Goal: Find contact information

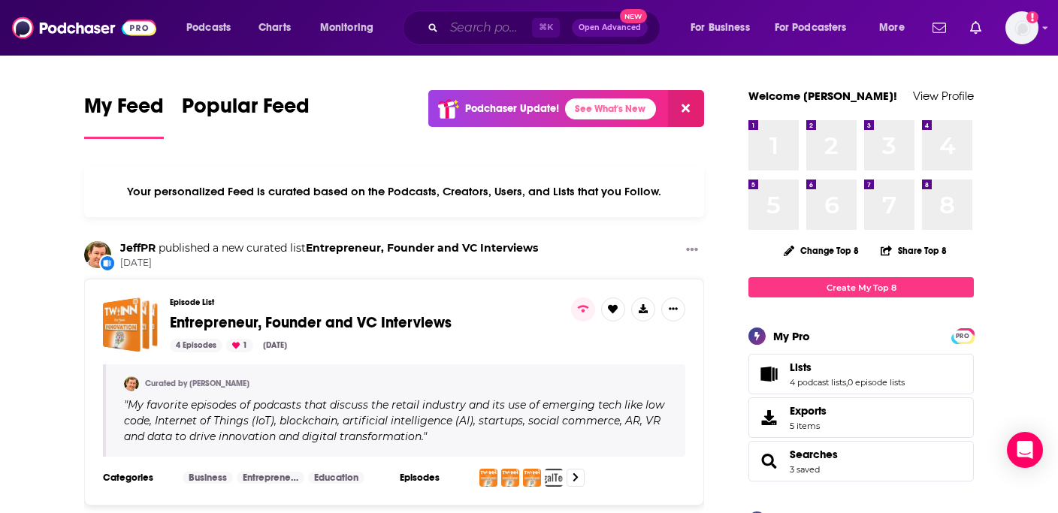
click at [460, 25] on input "Search podcasts, credits, & more..." at bounding box center [488, 28] width 88 height 24
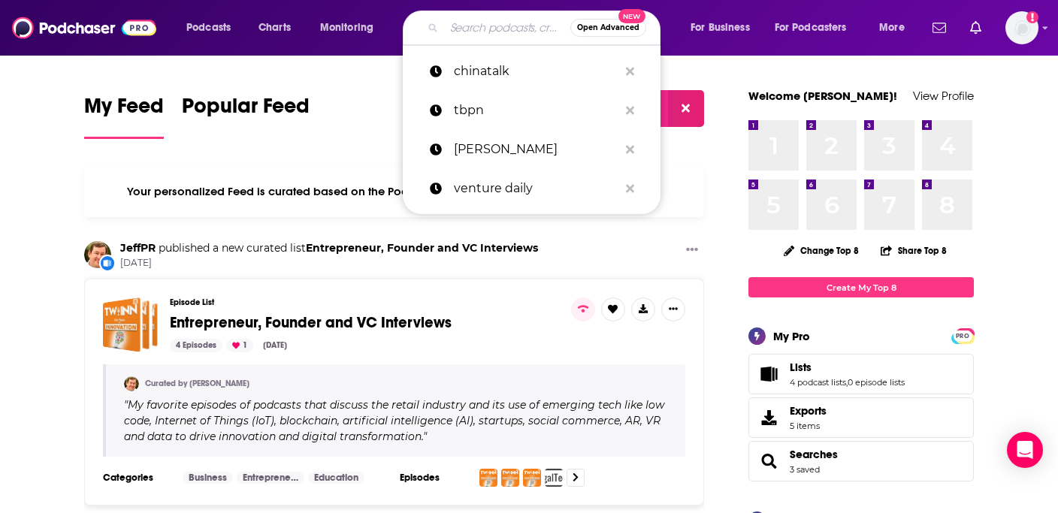
paste input "Fintech Insider"
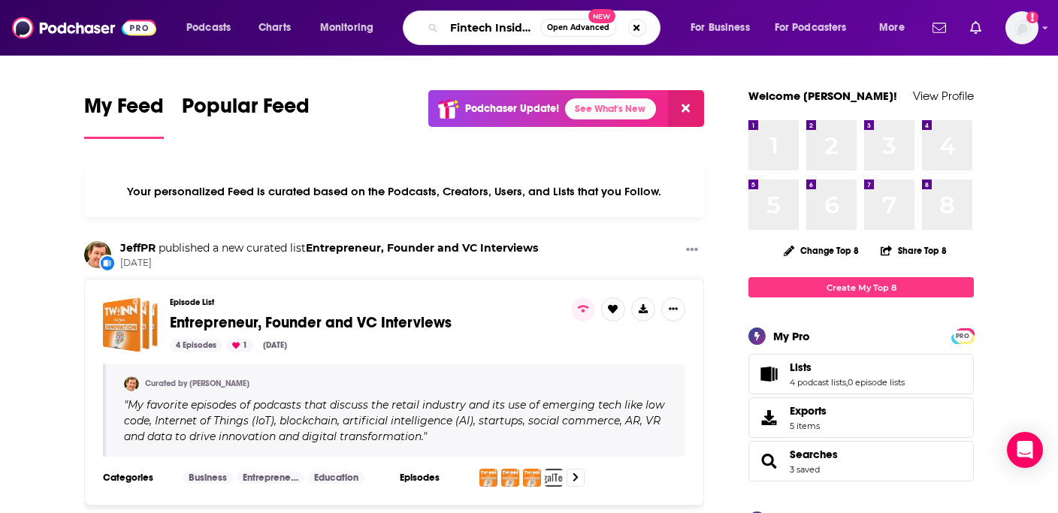
type input "Fintech Insider"
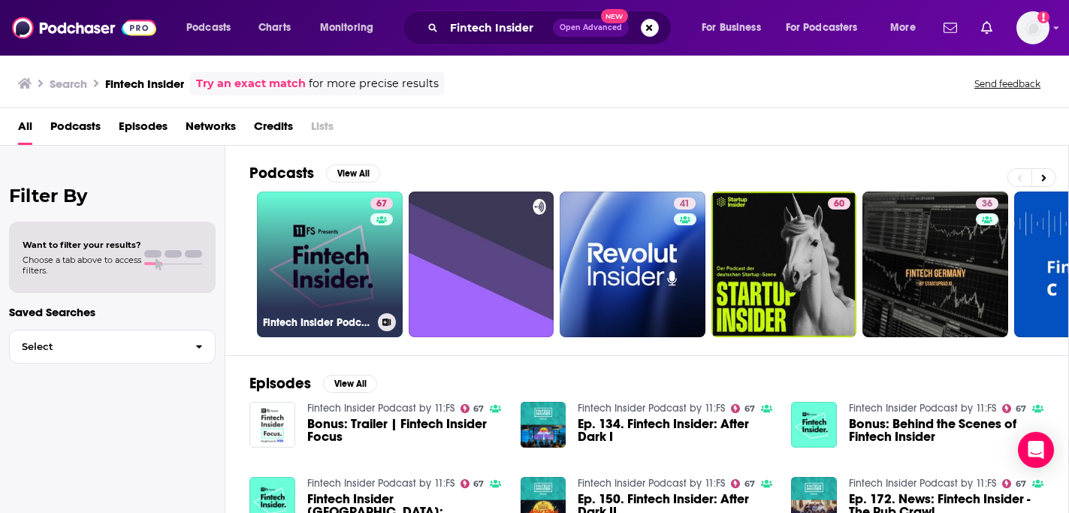
click at [359, 269] on link "67 Fintech Insider Podcast by 11:FS" at bounding box center [330, 265] width 146 height 146
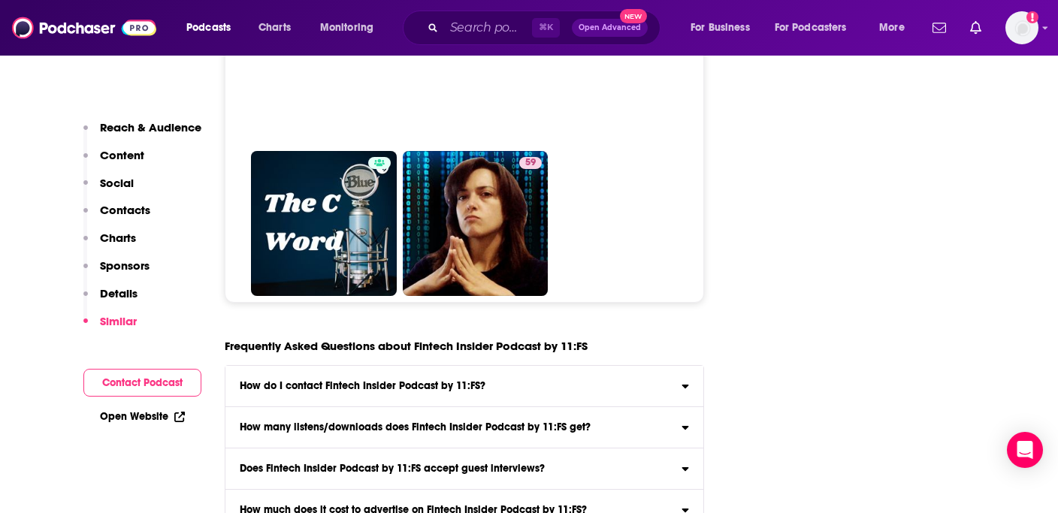
scroll to position [8053, 0]
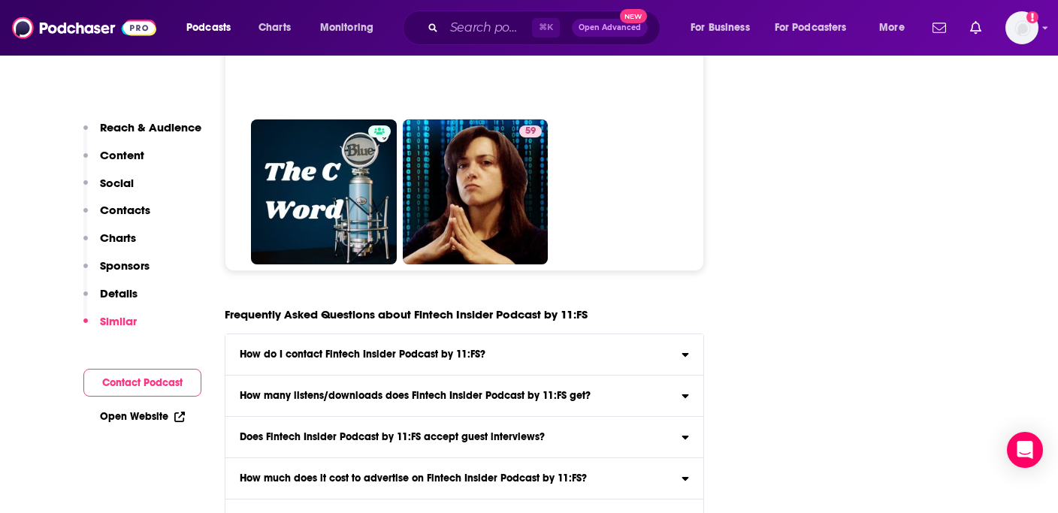
click at [484, 376] on label "How many listens/downloads does Fintech Insider Podcast by 11:FS get? Click her…" at bounding box center [464, 396] width 478 height 41
click at [0, 0] on input "How many listens/downloads does Fintech Insider Podcast by 11:FS get? Click her…" at bounding box center [0, 0] width 0 height 0
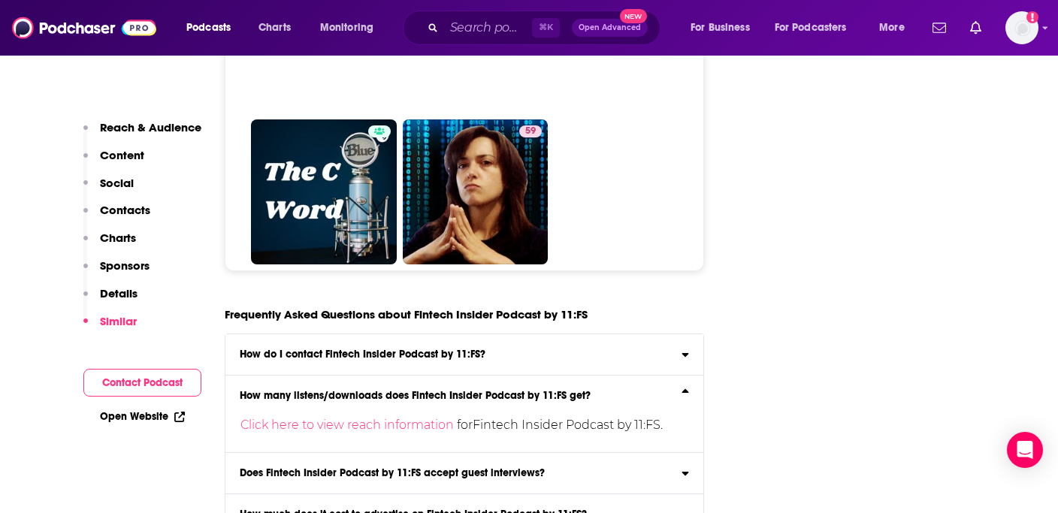
click at [484, 376] on label "How many listens/downloads does Fintech Insider Podcast by 11:FS get? Click her…" at bounding box center [464, 414] width 478 height 77
click at [0, 0] on input "How many listens/downloads does Fintech Insider Podcast by 11:FS get? Click her…" at bounding box center [0, 0] width 0 height 0
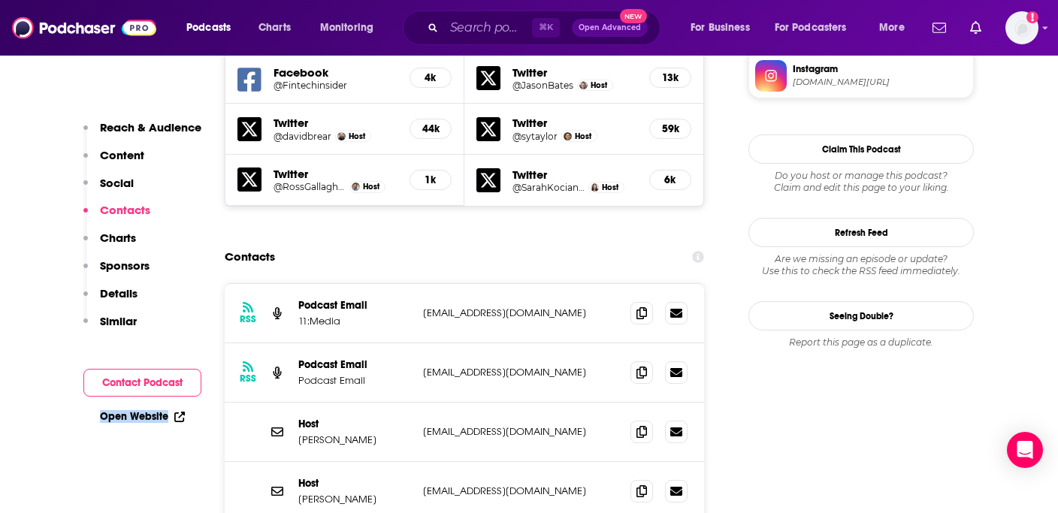
scroll to position [1478, 0]
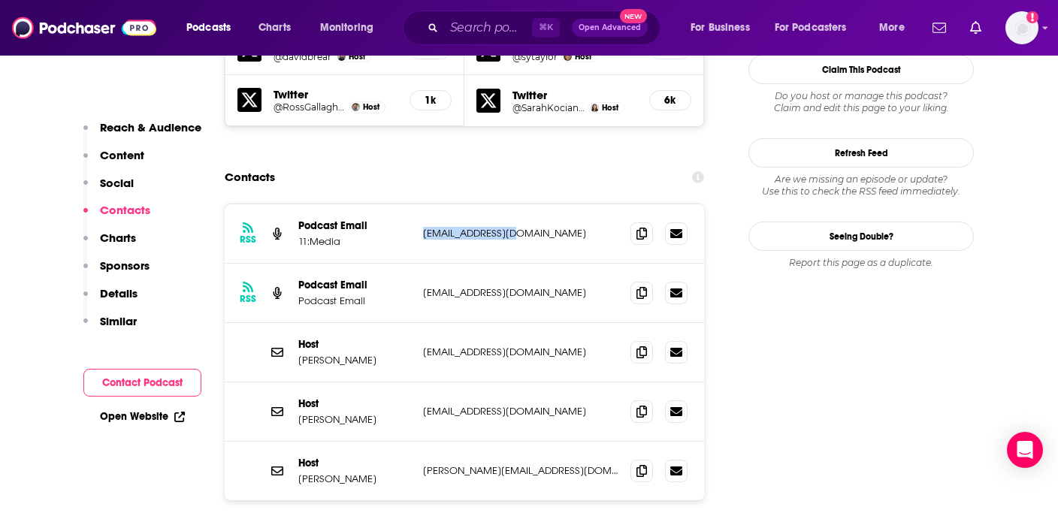
drag, startPoint x: 495, startPoint y: 164, endPoint x: 421, endPoint y: 165, distance: 74.4
click at [421, 204] on div "RSS Podcast Email 11:Media [EMAIL_ADDRESS][DOMAIN_NAME] [EMAIL_ADDRESS][DOMAIN_…" at bounding box center [464, 233] width 479 height 59
copy p "[EMAIL_ADDRESS][DOMAIN_NAME]"
drag, startPoint x: 511, startPoint y: 282, endPoint x: 421, endPoint y: 281, distance: 90.1
click at [421, 323] on div "Host [PERSON_NAME] [PERSON_NAME][EMAIL_ADDRESS][DOMAIN_NAME] [EMAIL_ADDRESS][DO…" at bounding box center [464, 352] width 479 height 59
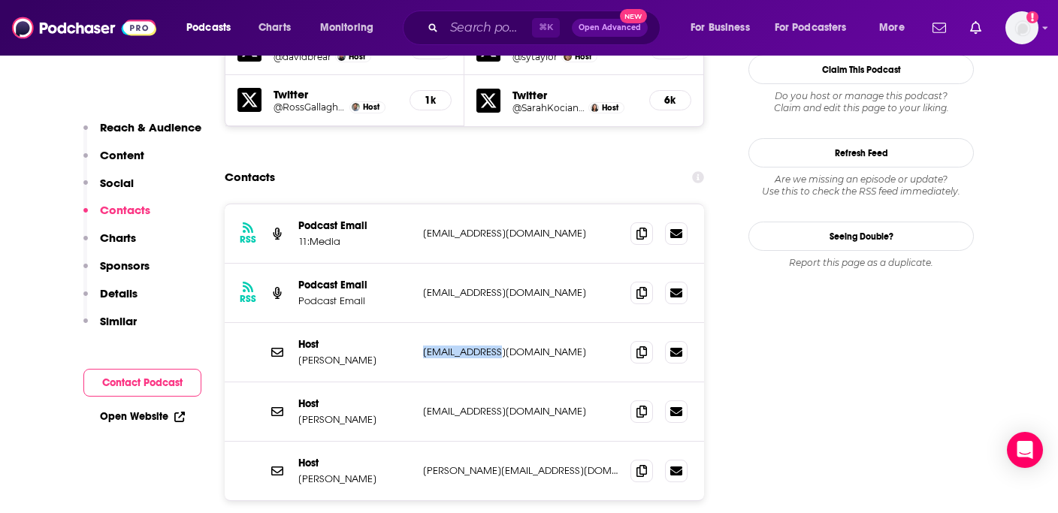
copy p "[EMAIL_ADDRESS][DOMAIN_NAME]"
click at [468, 24] on input "Search podcasts, credits, & more..." at bounding box center [488, 28] width 88 height 24
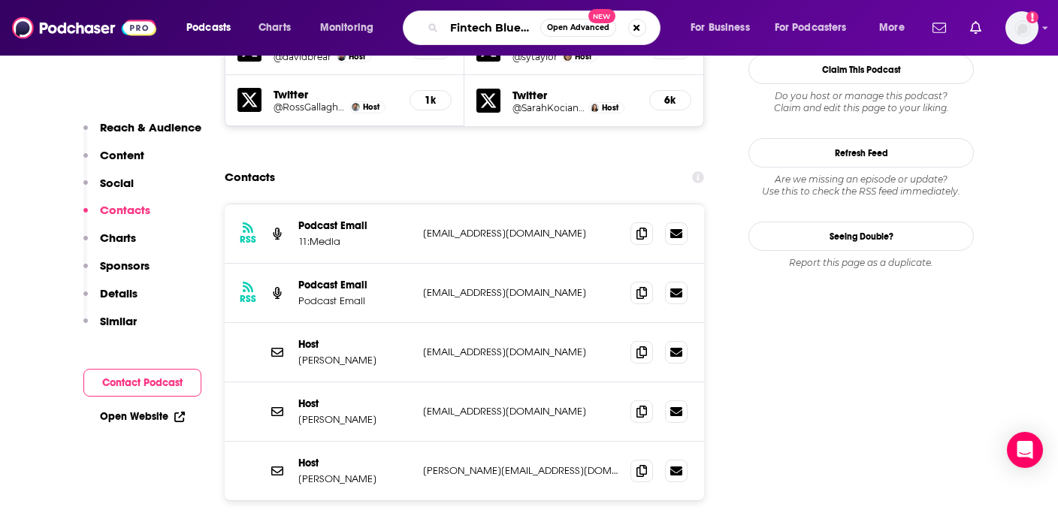
scroll to position [0, 14]
type input "Fintech Blueprint"
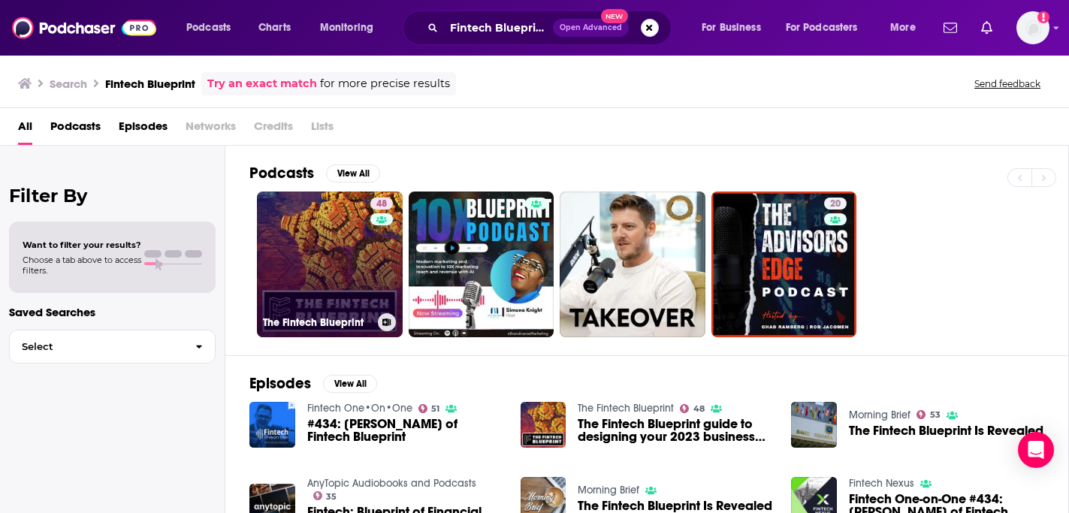
click at [322, 237] on link "48 The Fintech Blueprint" at bounding box center [330, 265] width 146 height 146
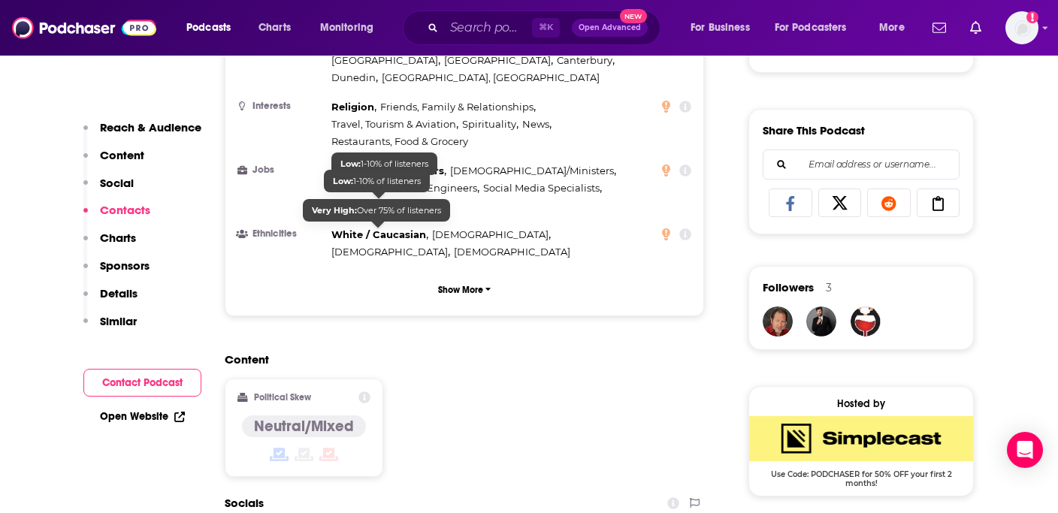
scroll to position [1197, 0]
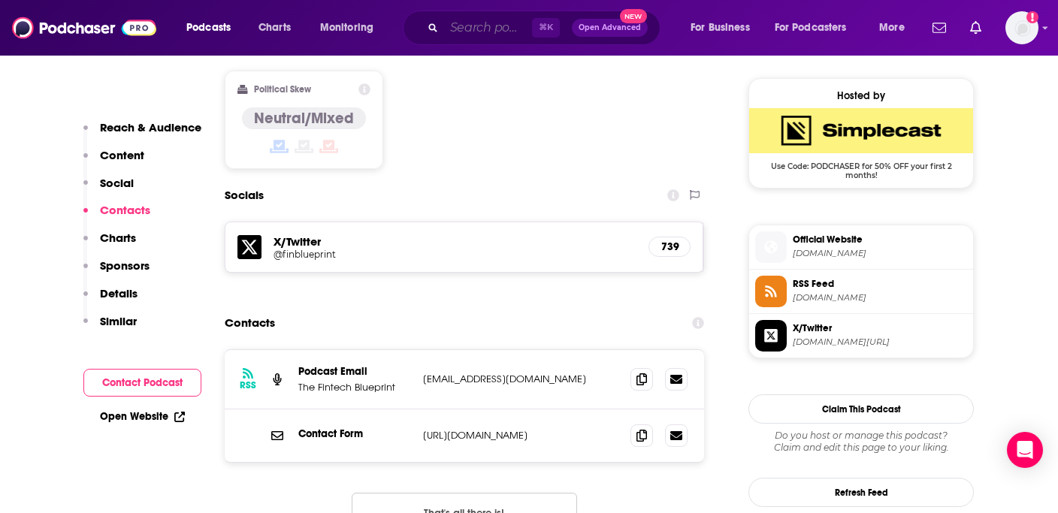
click at [504, 26] on input "Search podcasts, credits, & more..." at bounding box center [488, 28] width 88 height 24
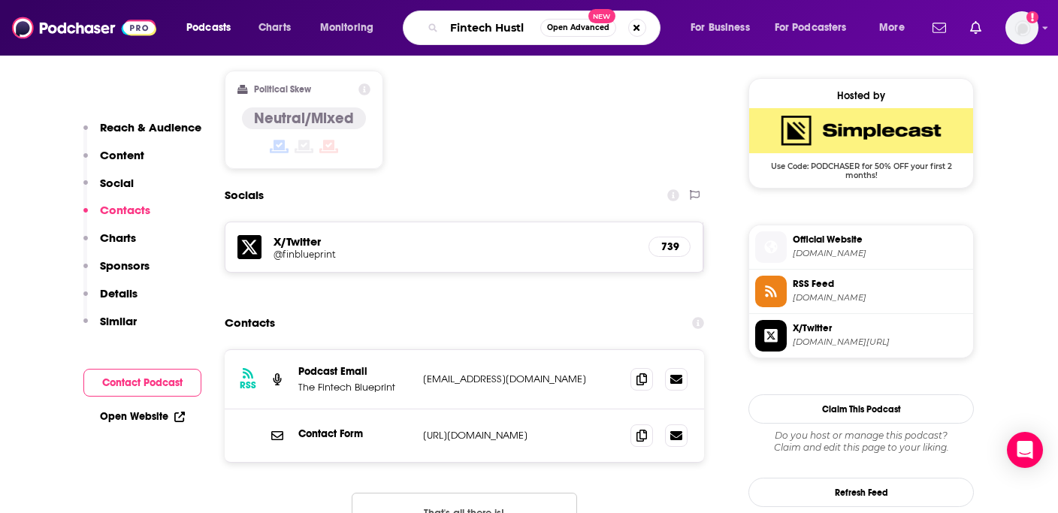
type input "Fintech Hustle"
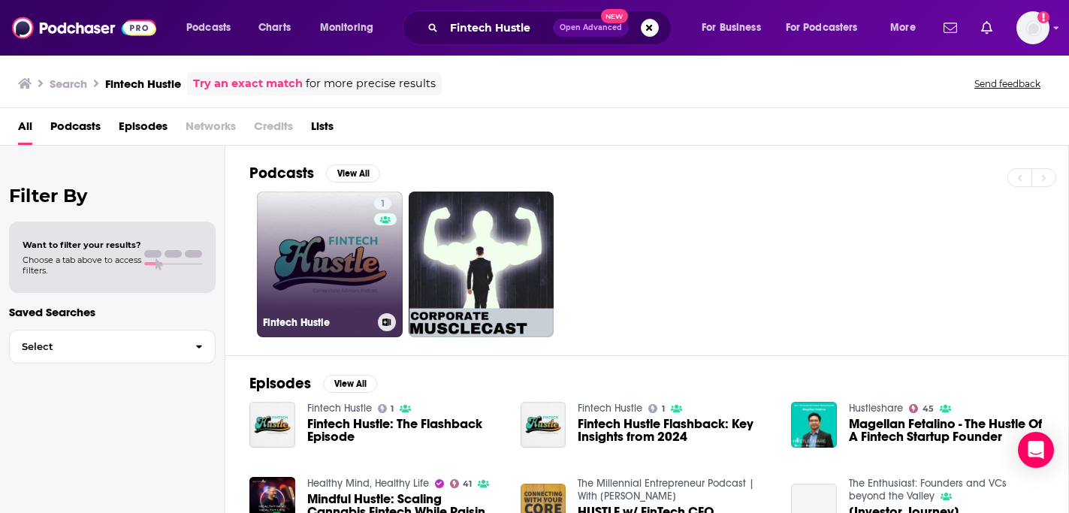
click at [287, 271] on link "1 Fintech Hustle" at bounding box center [330, 265] width 146 height 146
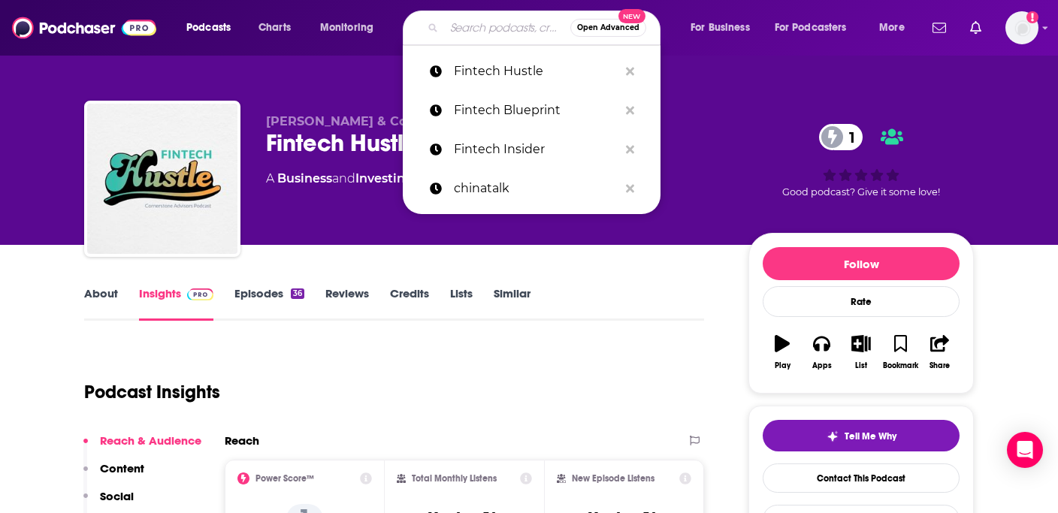
click at [469, 35] on input "Search podcasts, credits, & more..." at bounding box center [507, 28] width 126 height 24
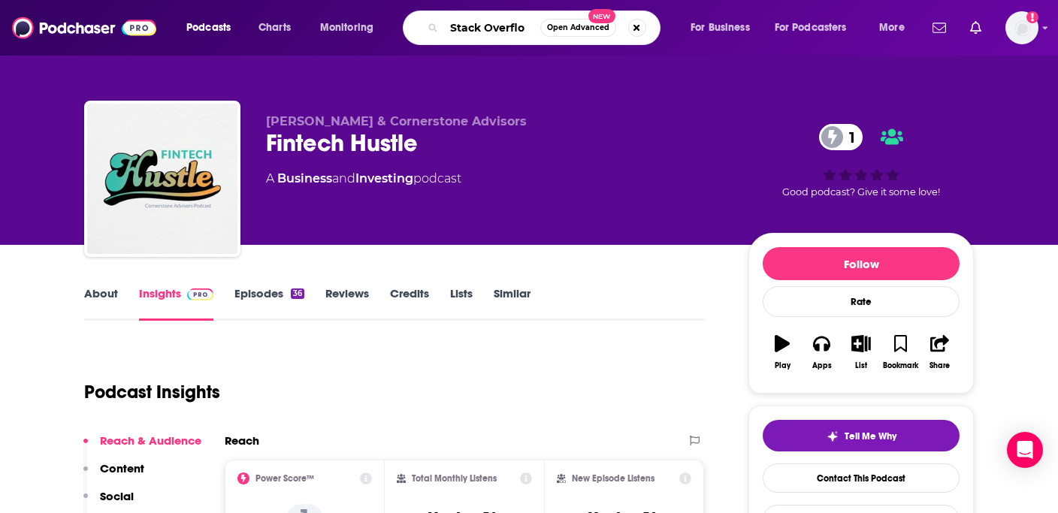
type input "Stack Overflow"
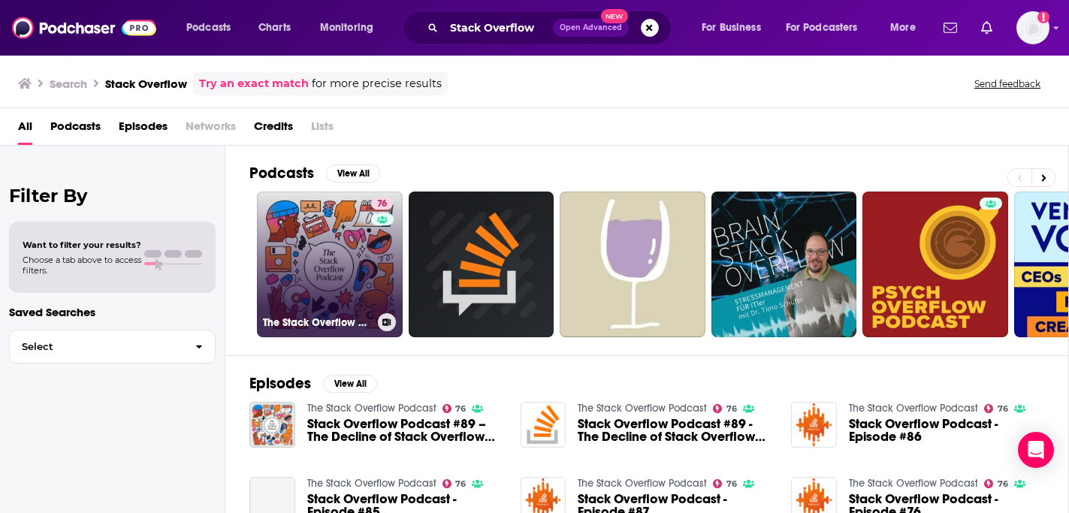
click at [330, 249] on link "76 The Stack Overflow Podcast" at bounding box center [330, 265] width 146 height 146
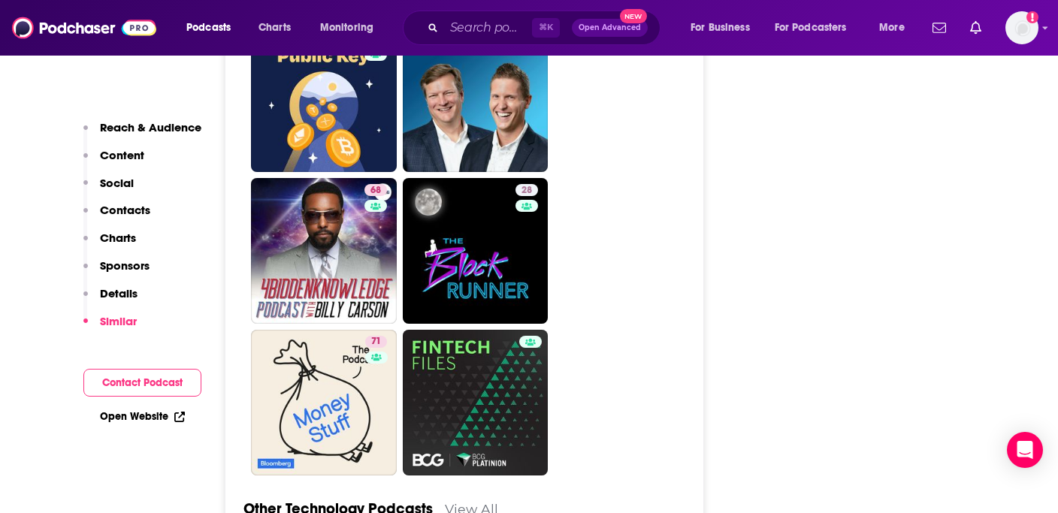
scroll to position [5400, 0]
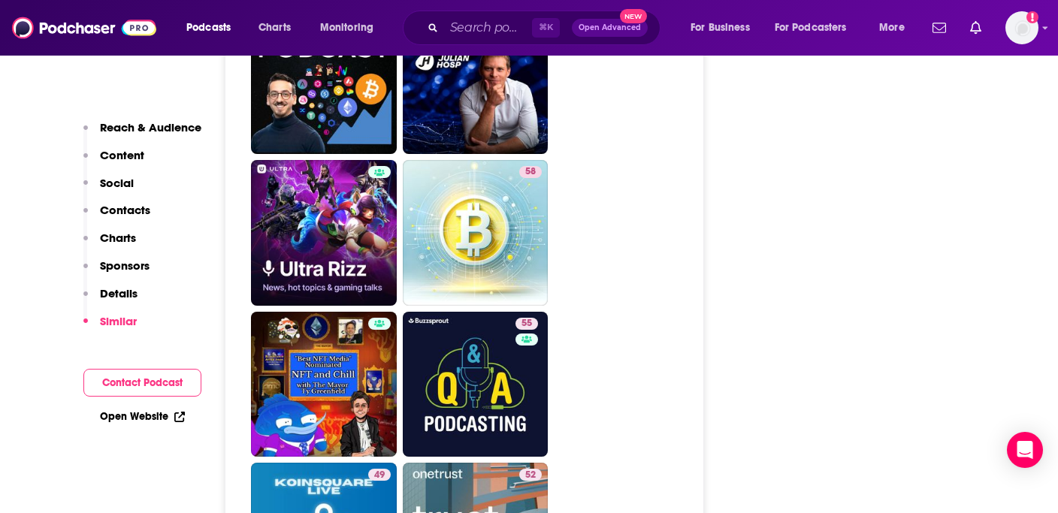
click at [132, 212] on p "Contacts" at bounding box center [125, 210] width 50 height 14
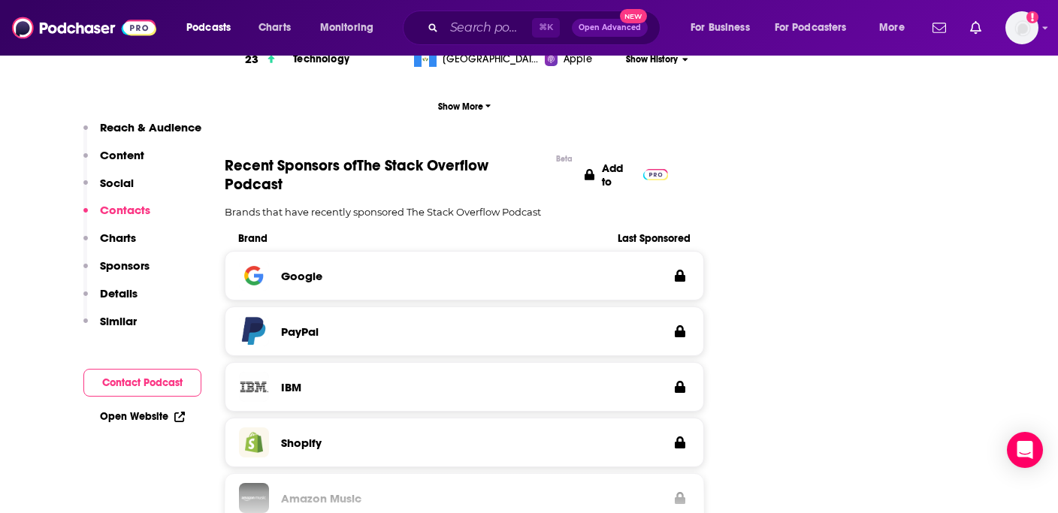
scroll to position [1464, 0]
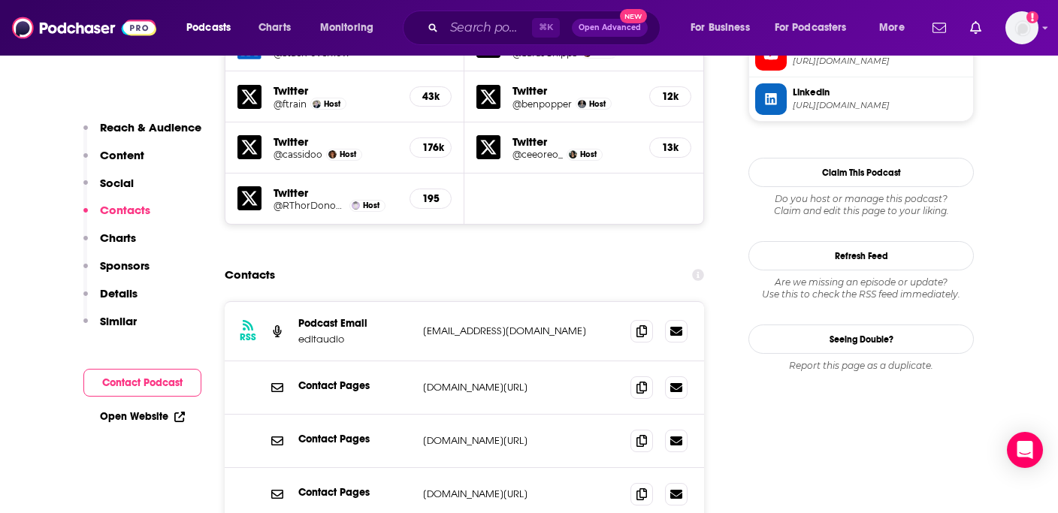
click at [125, 155] on p "Content" at bounding box center [122, 155] width 44 height 14
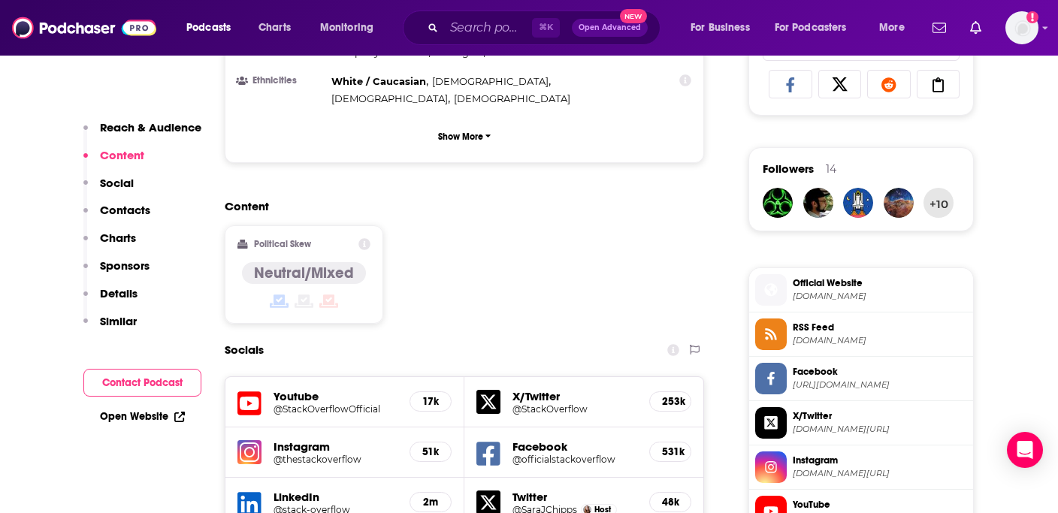
scroll to position [939, 0]
